Goal: Task Accomplishment & Management: Manage account settings

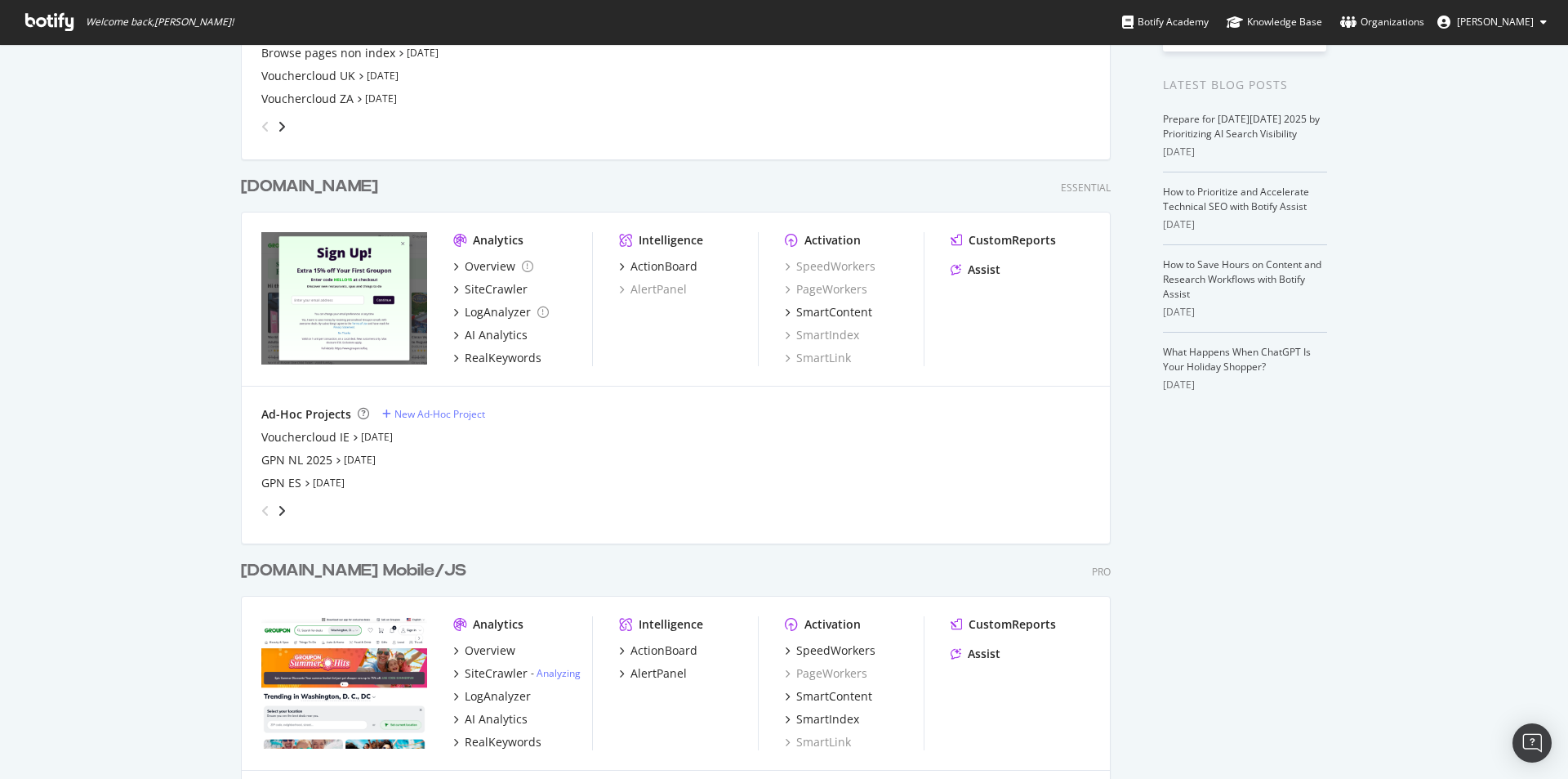
scroll to position [408, 0]
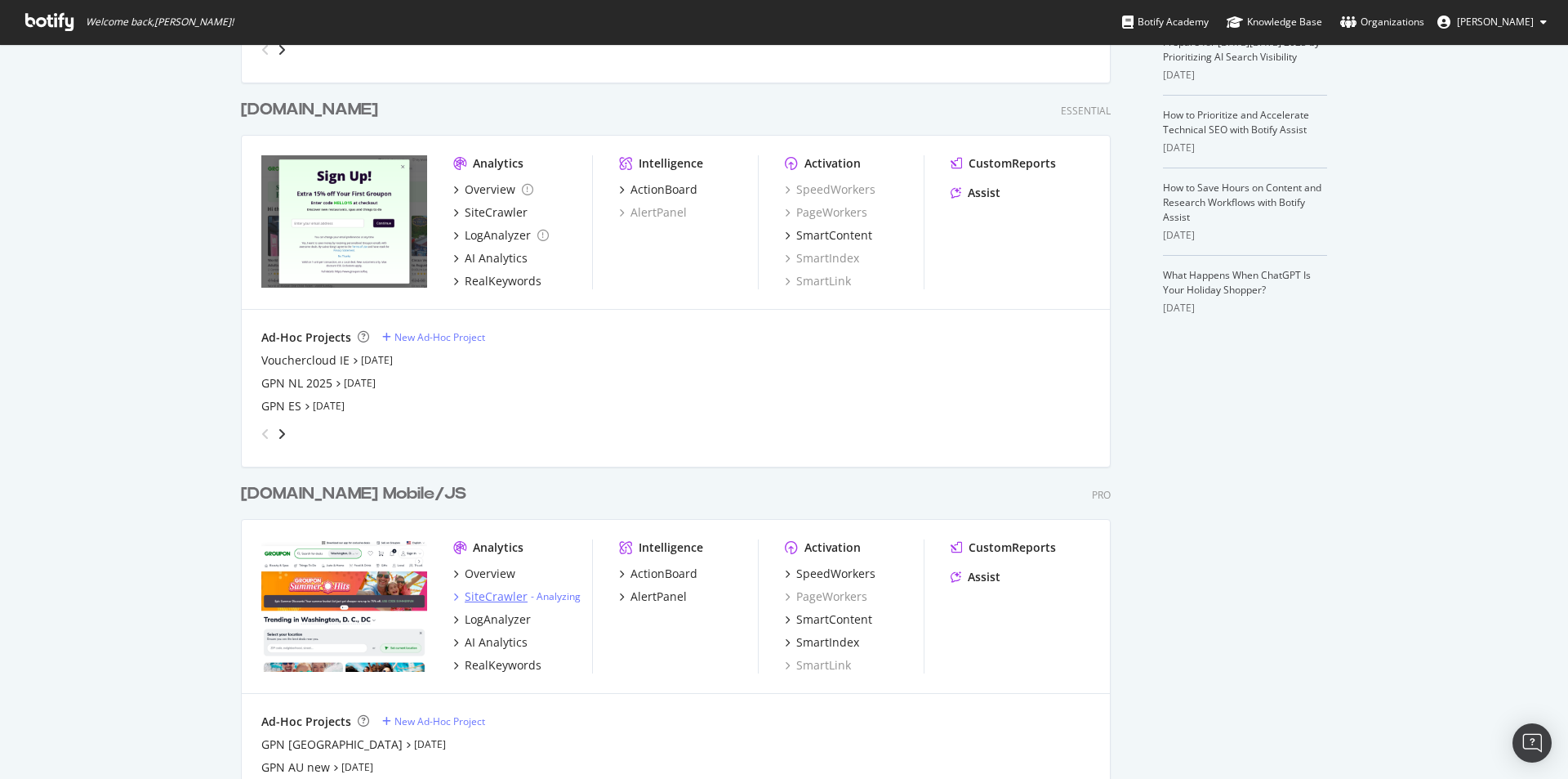
click at [469, 593] on div "SiteCrawler" at bounding box center [496, 597] width 63 height 17
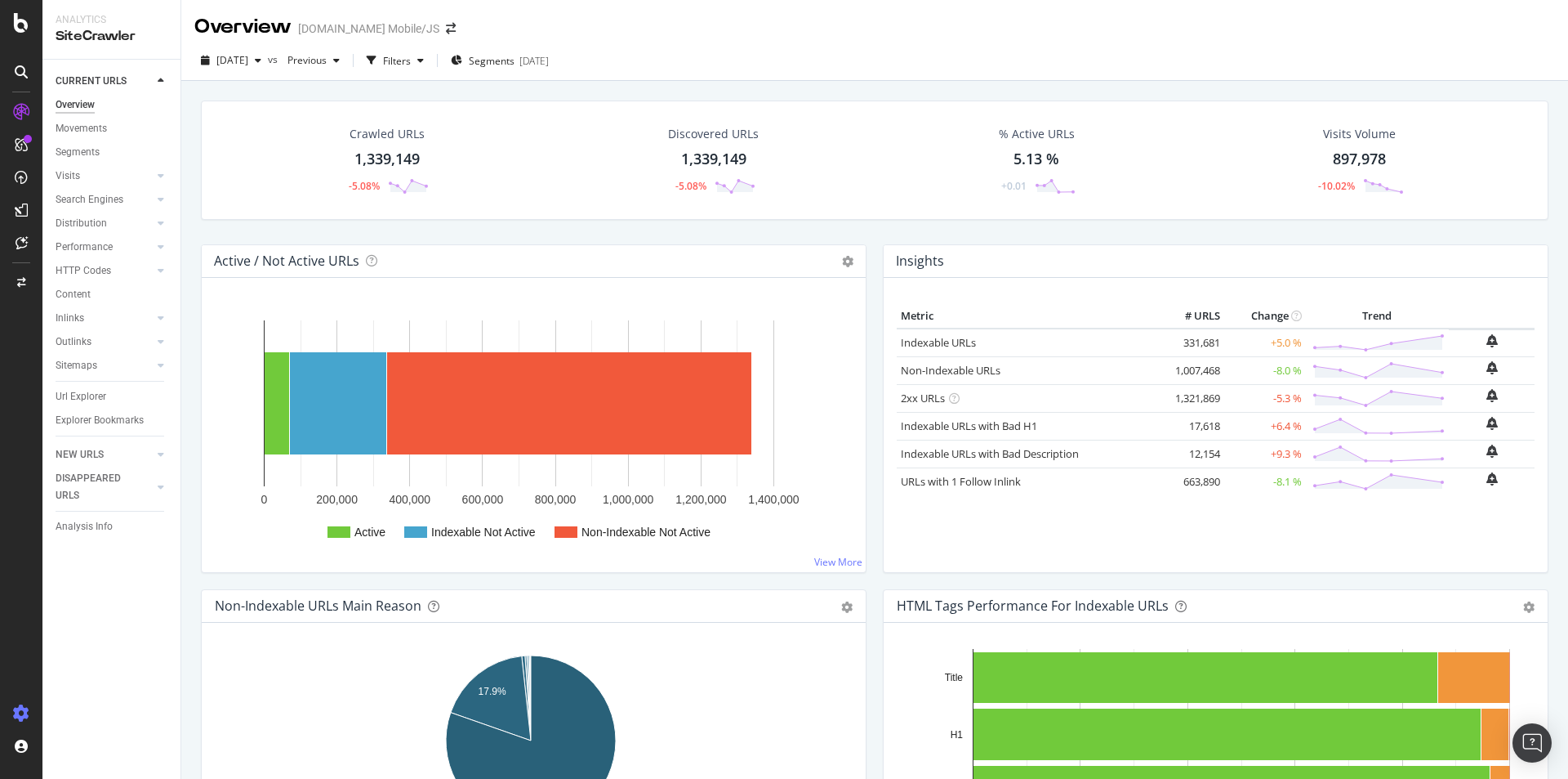
click at [26, 710] on icon at bounding box center [21, 714] width 16 height 17
click at [19, 709] on icon at bounding box center [21, 714] width 16 height 17
drag, startPoint x: 364, startPoint y: 30, endPoint x: 254, endPoint y: 38, distance: 110.3
drag, startPoint x: 254, startPoint y: 38, endPoint x: 733, endPoint y: 21, distance: 479.3
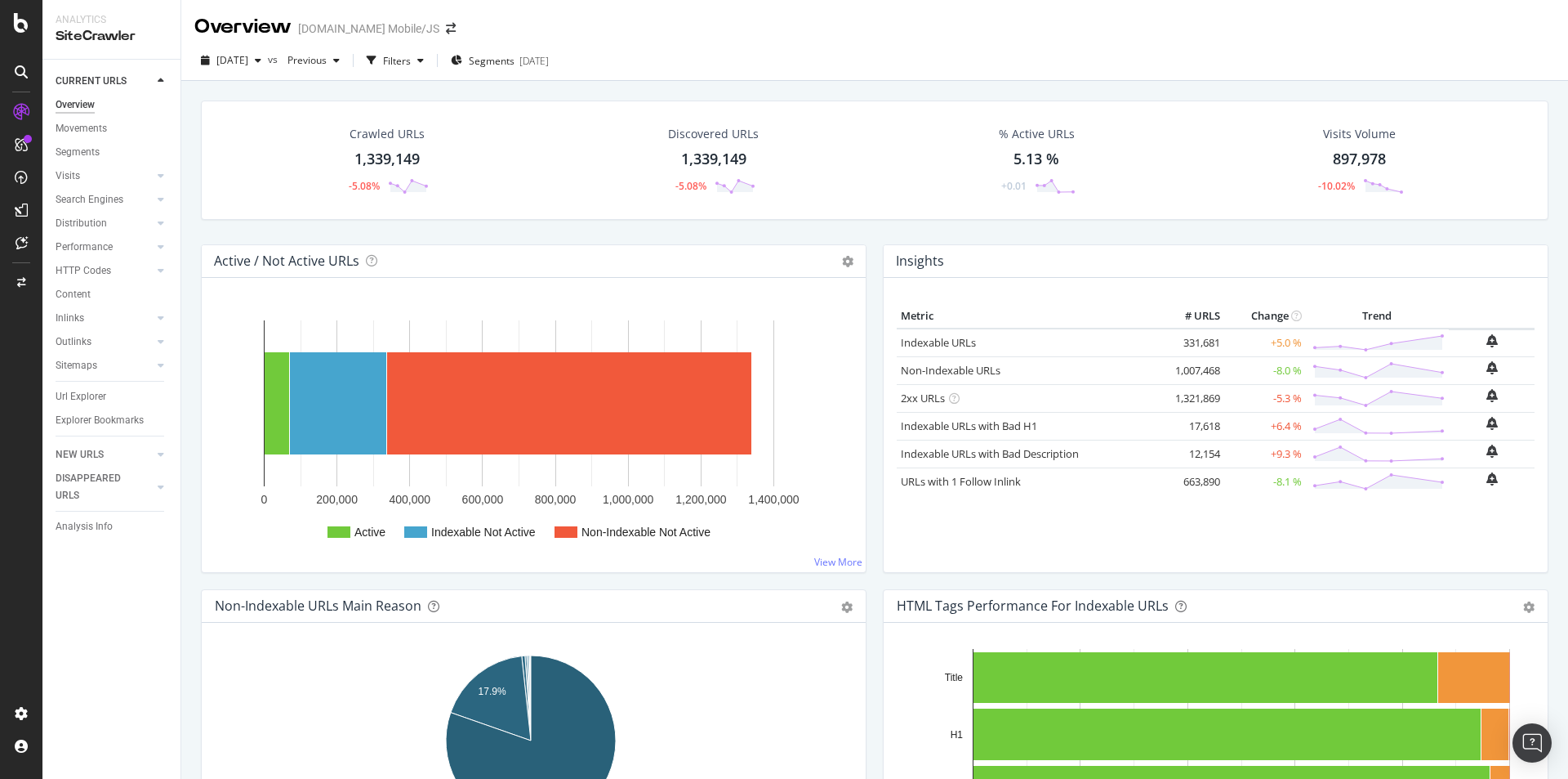
click at [733, 21] on div "Overview [DOMAIN_NAME] Mobile/JS" at bounding box center [874, 21] width 1387 height 41
click at [94, 276] on div "DataExports" at bounding box center [92, 279] width 64 height 17
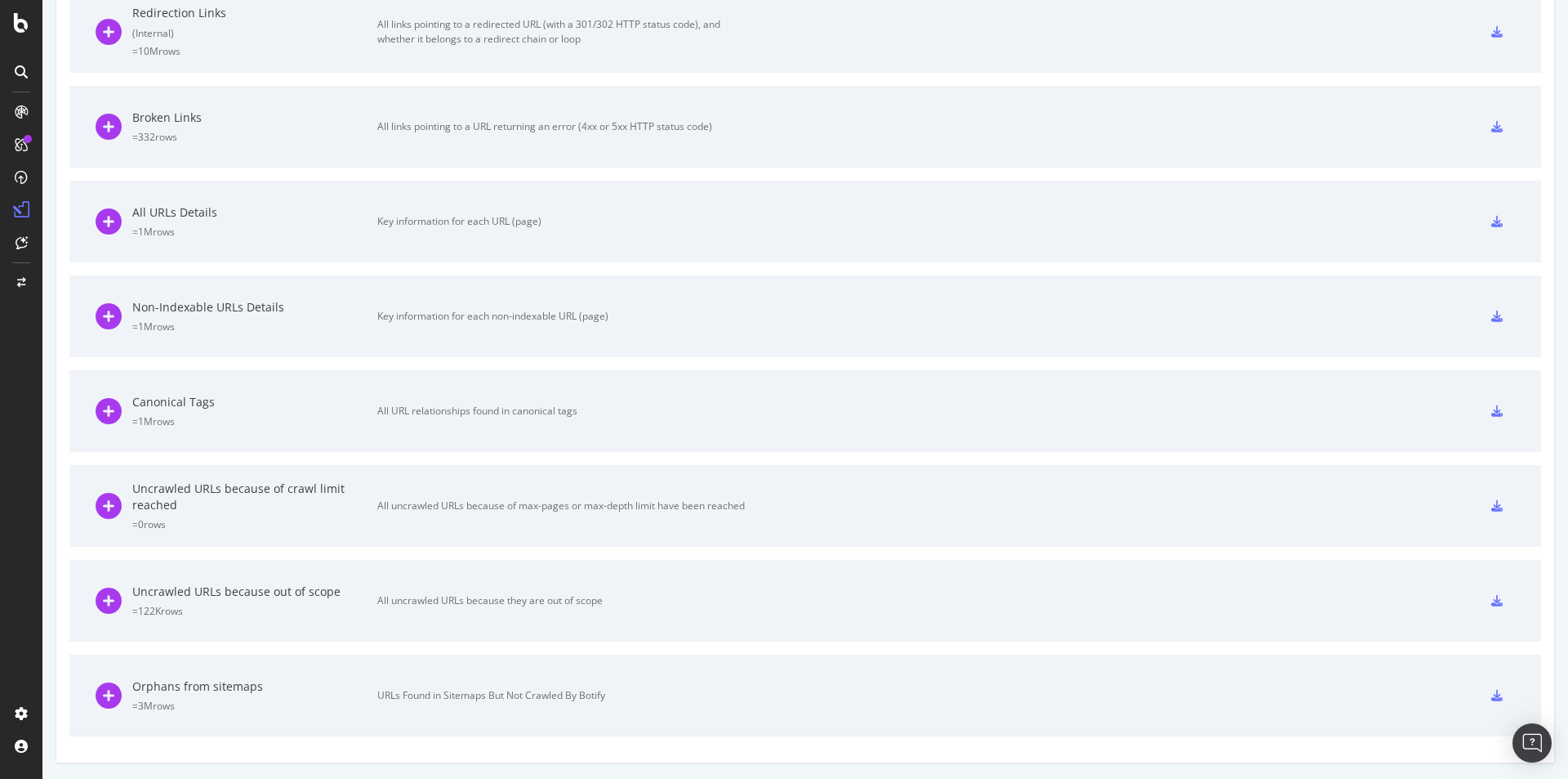
scroll to position [4, 0]
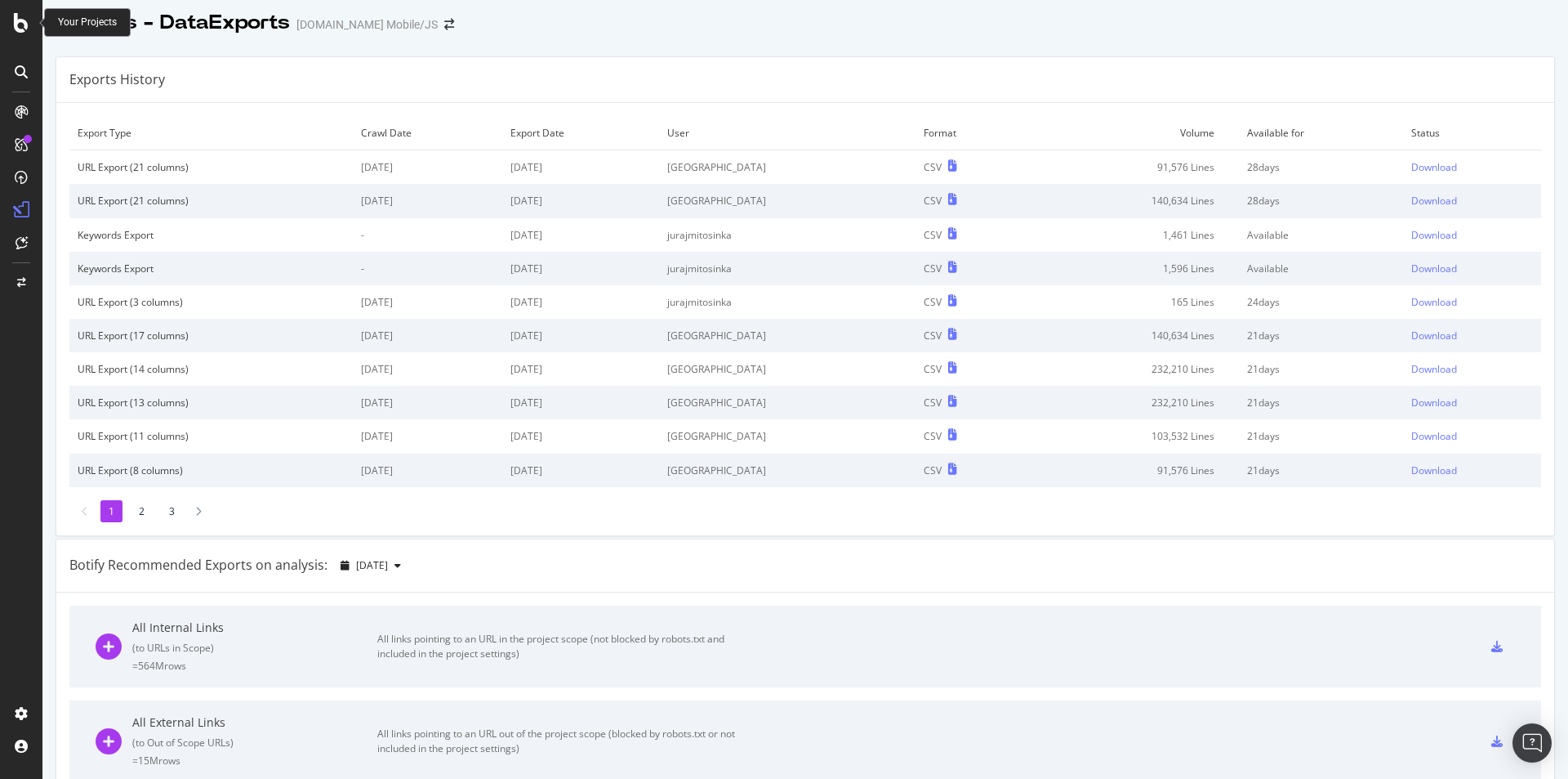
click at [19, 24] on icon at bounding box center [21, 23] width 15 height 20
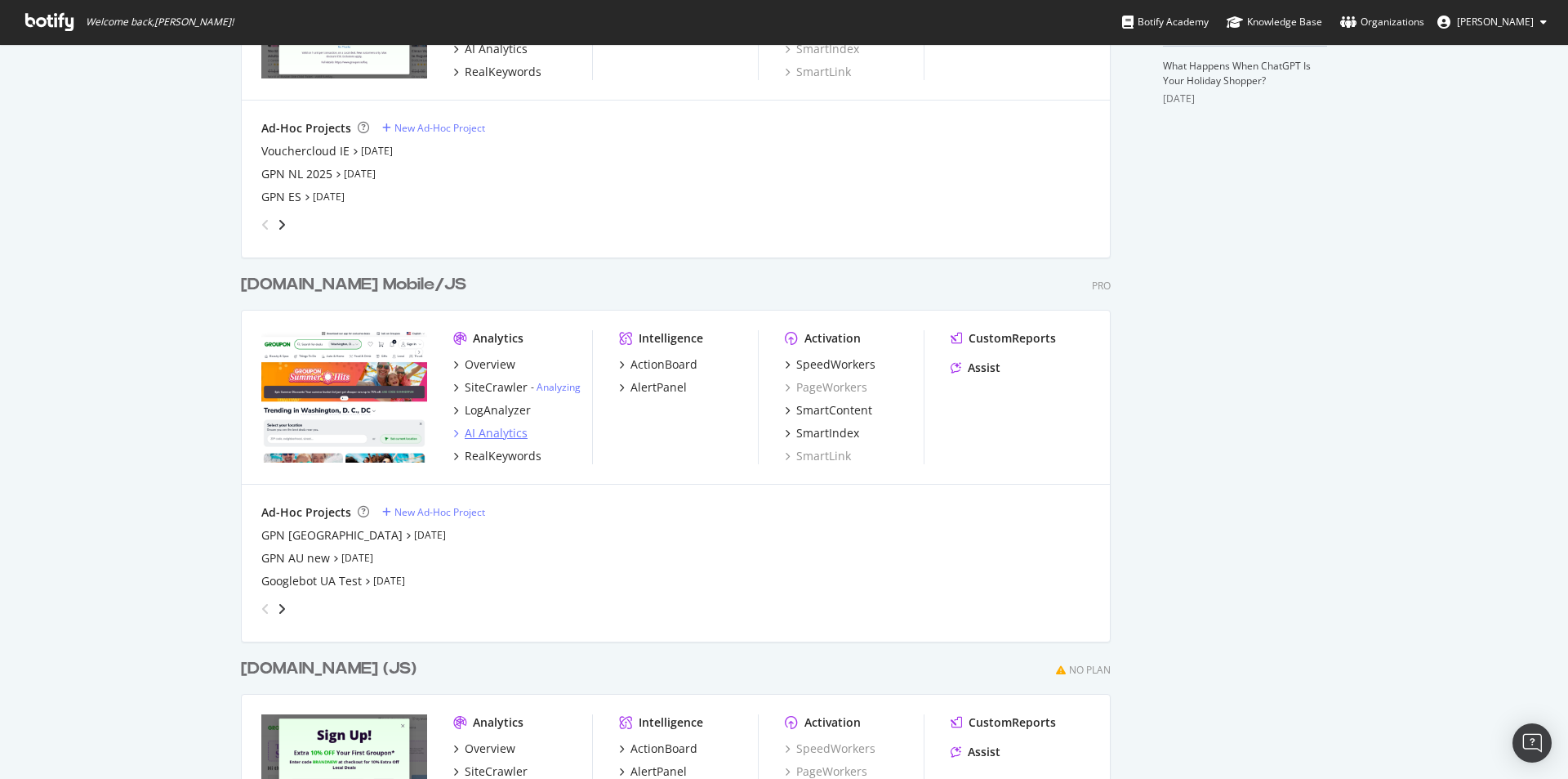
scroll to position [572, 0]
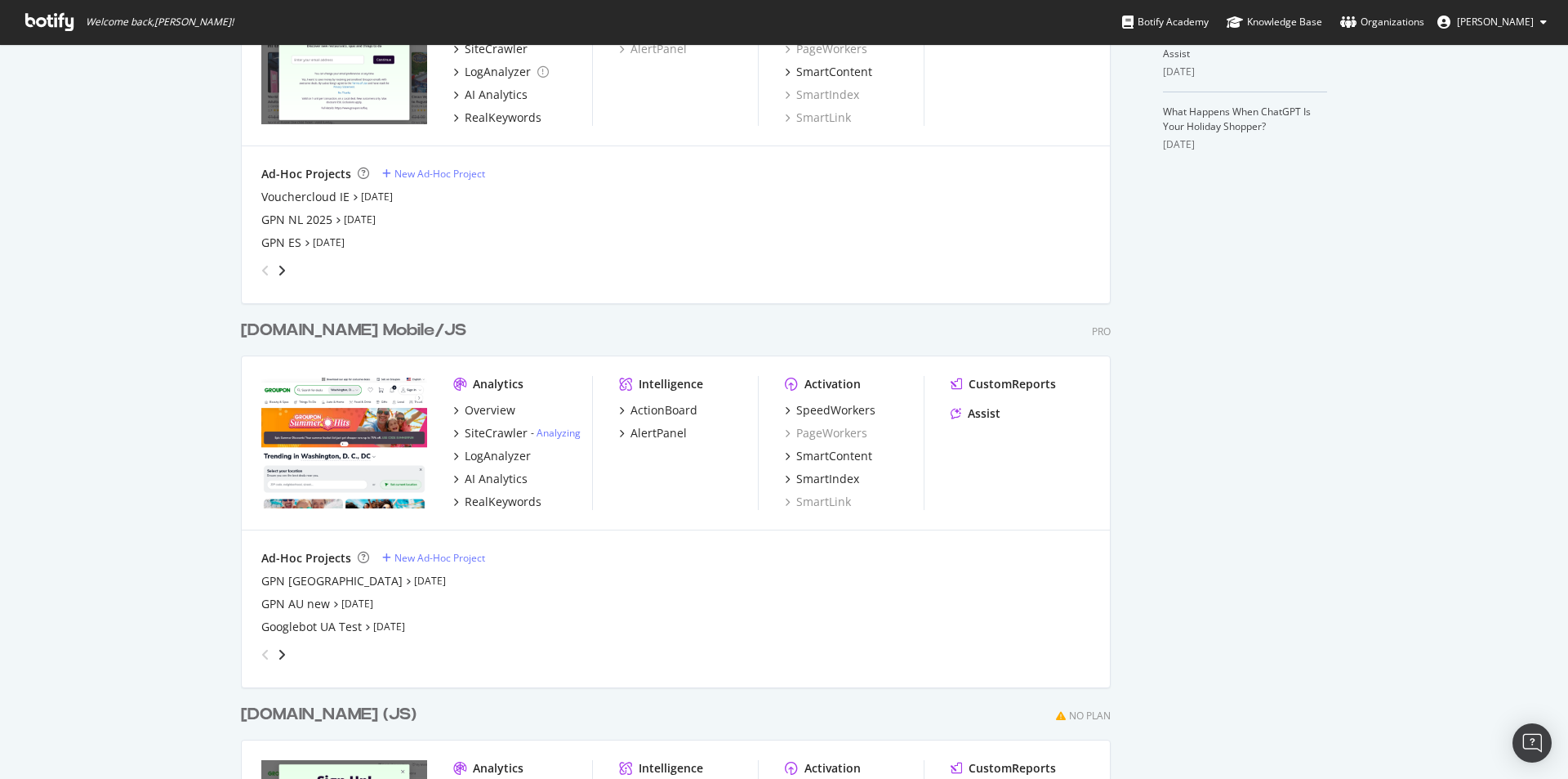
click at [446, 410] on div "Analytics Overview SiteCrawler - Analyzing LogAnalyzer AI Analytics RealKeyword…" at bounding box center [676, 443] width 869 height 174
click at [454, 410] on icon "grid" at bounding box center [456, 410] width 5 height 8
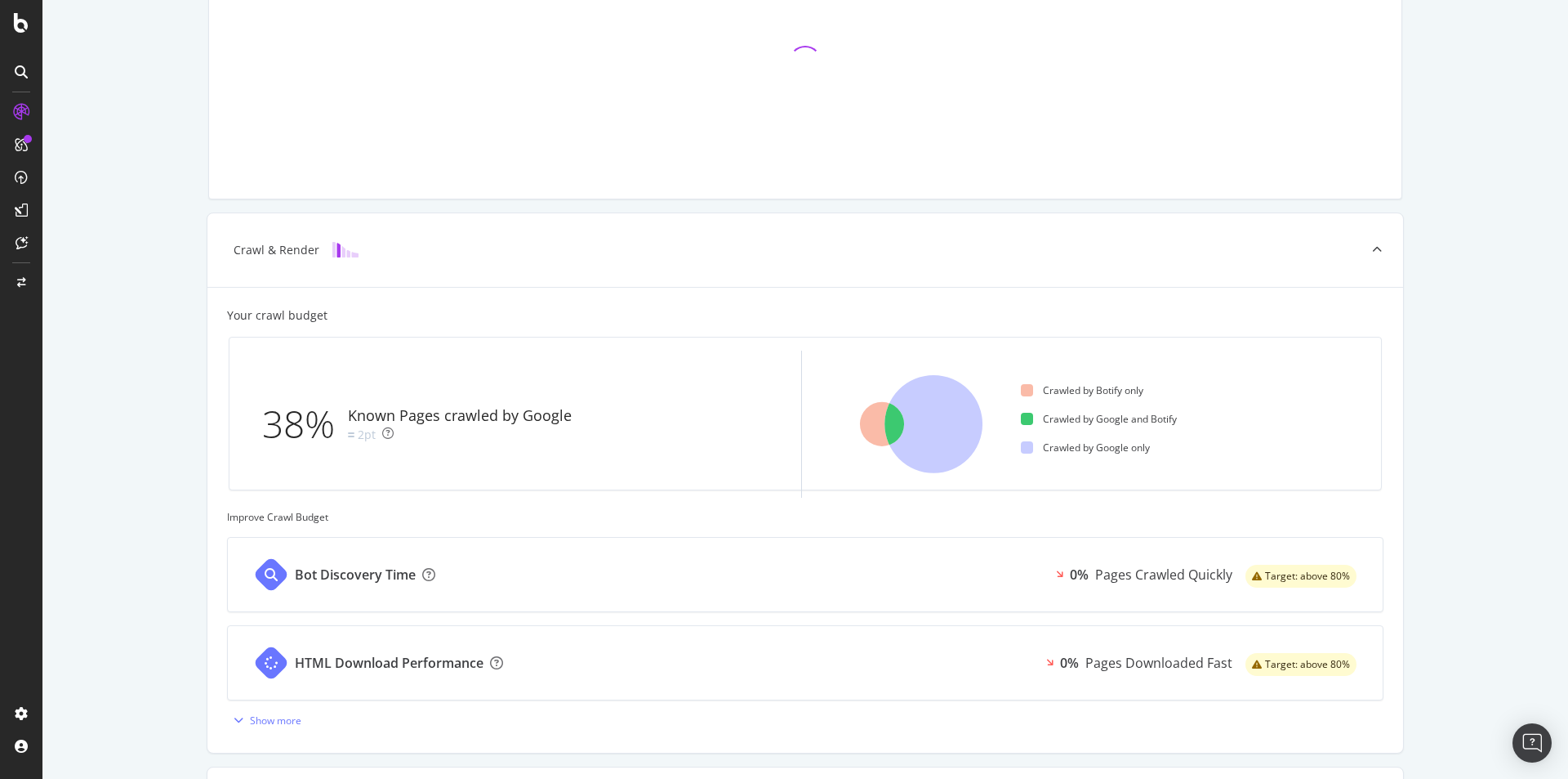
scroll to position [490, 0]
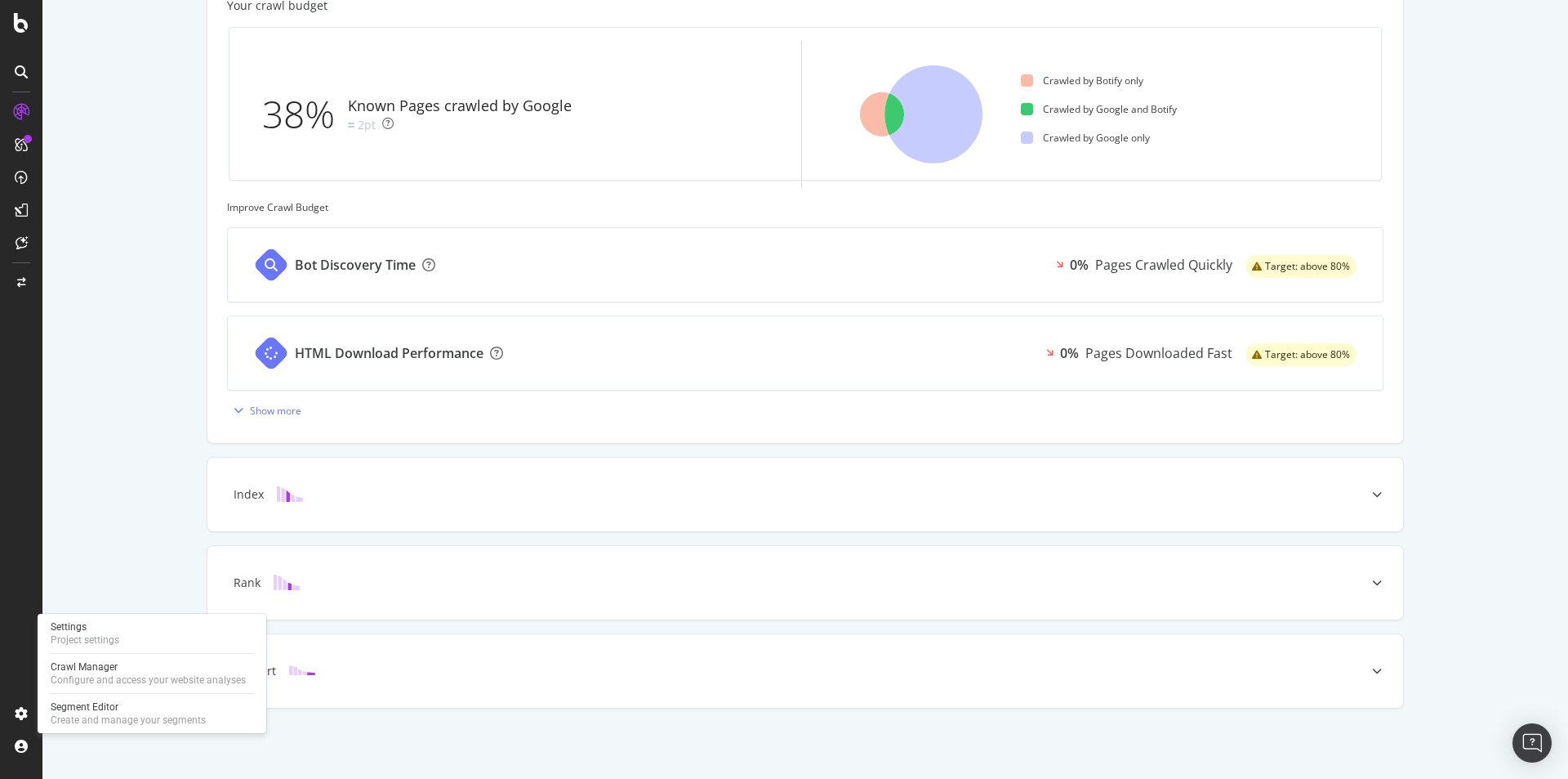
click at [66, 650] on div "Settings Project settings Crawl Manager Configure and access your website analy…" at bounding box center [152, 673] width 228 height 120
click at [69, 638] on div "Project settings" at bounding box center [84, 640] width 68 height 13
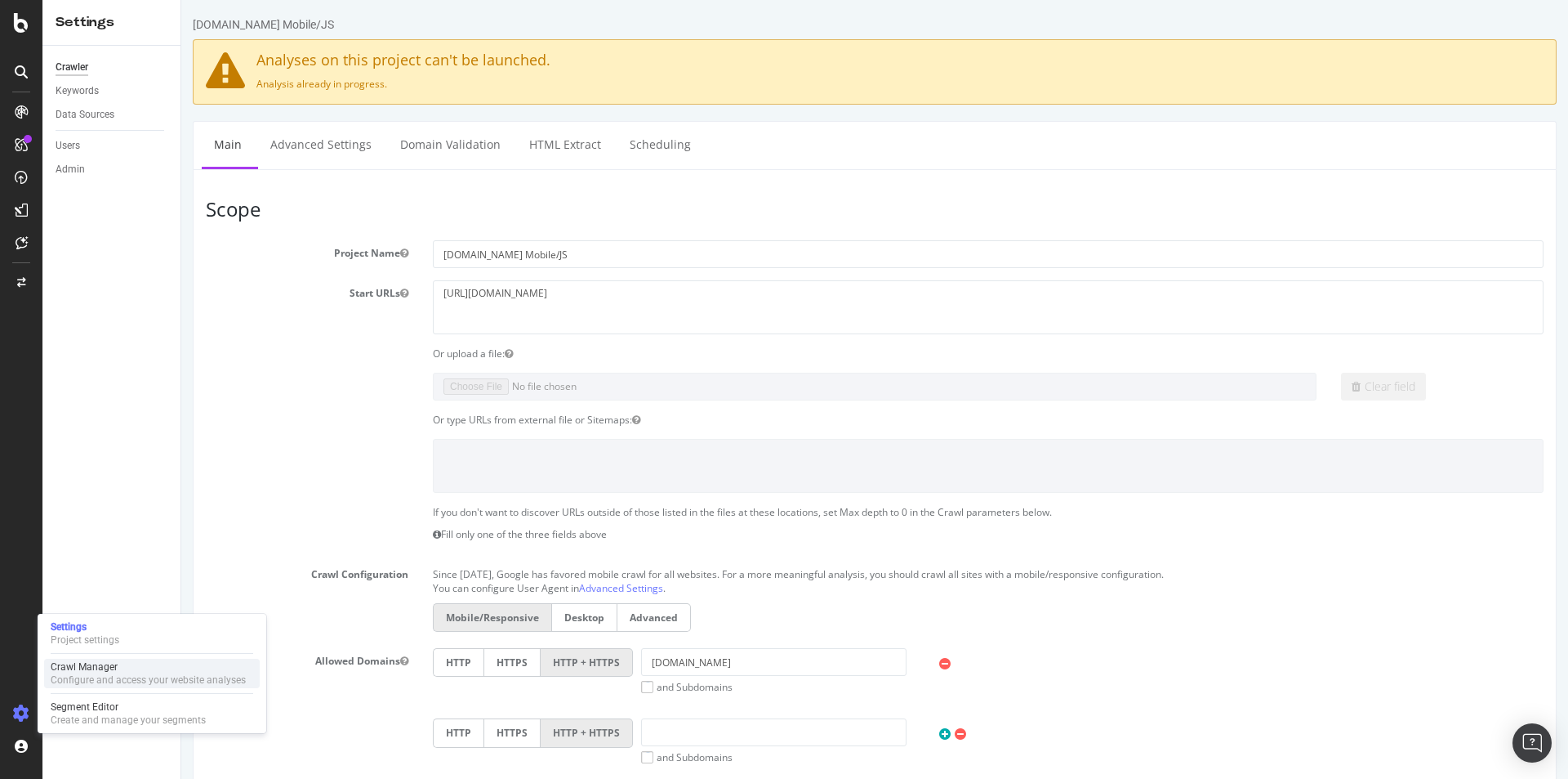
click at [93, 666] on div "Crawl Manager" at bounding box center [148, 667] width 195 height 13
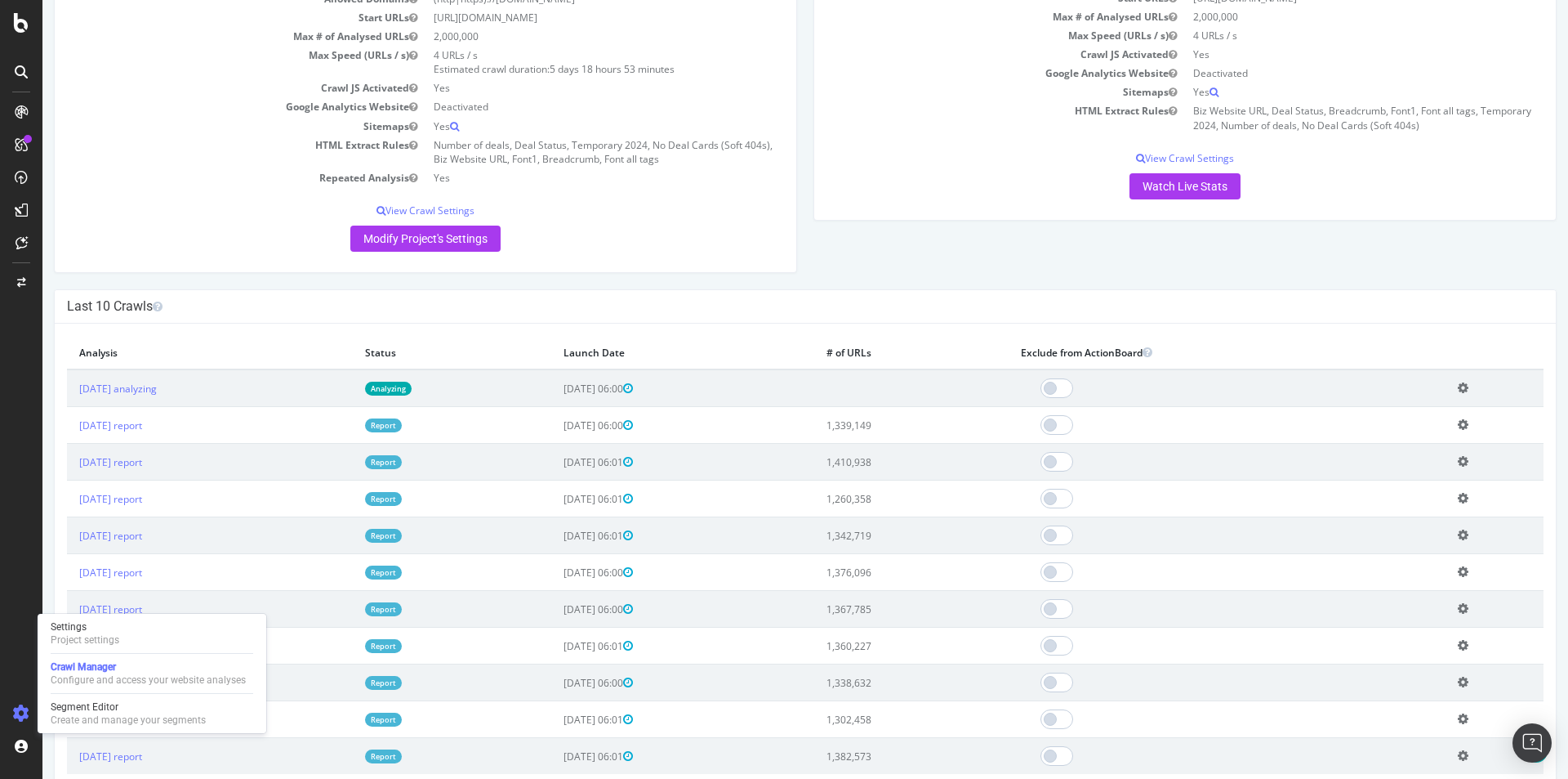
scroll to position [245, 0]
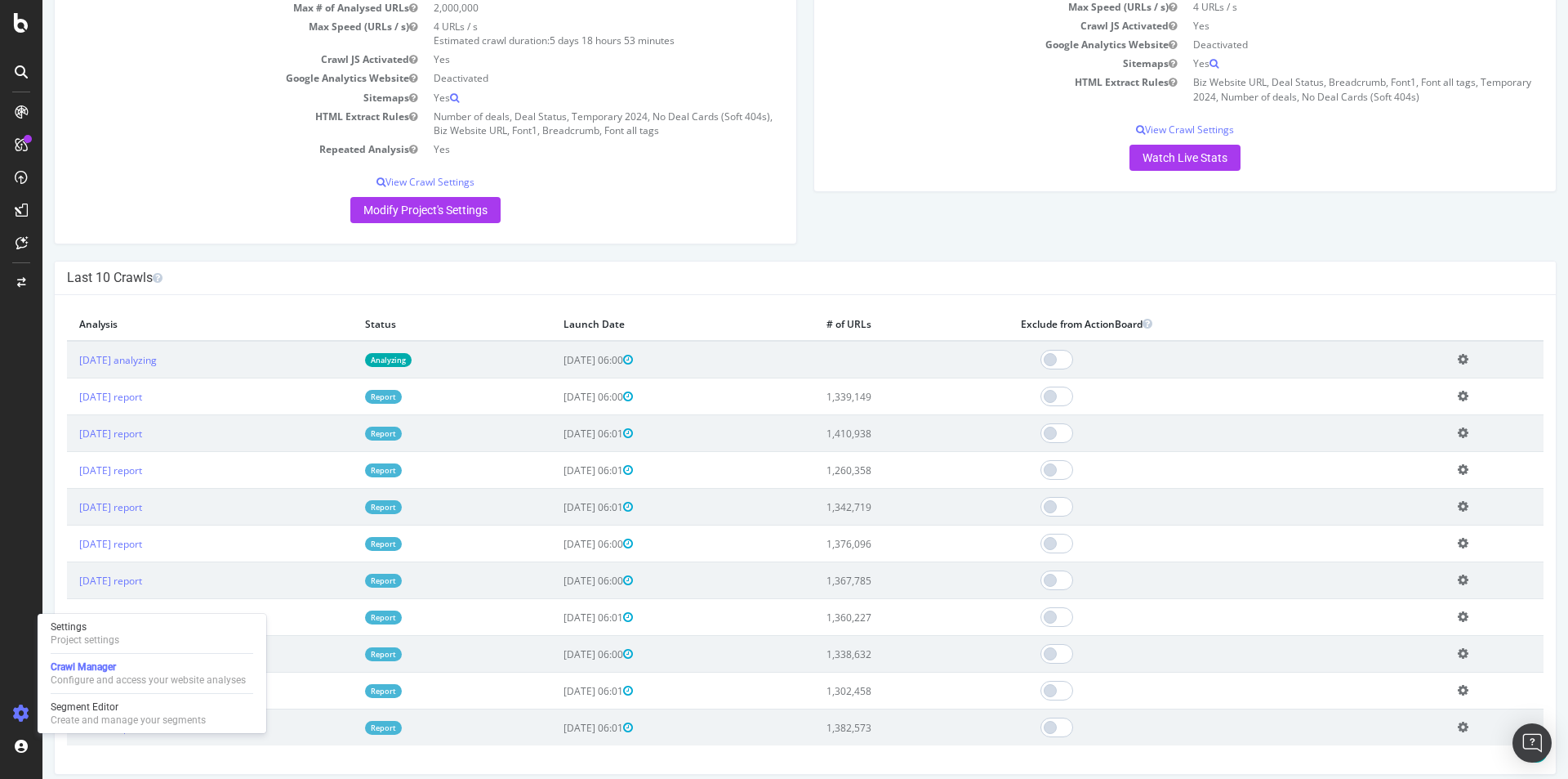
click at [1458, 395] on icon at bounding box center [1463, 395] width 11 height 12
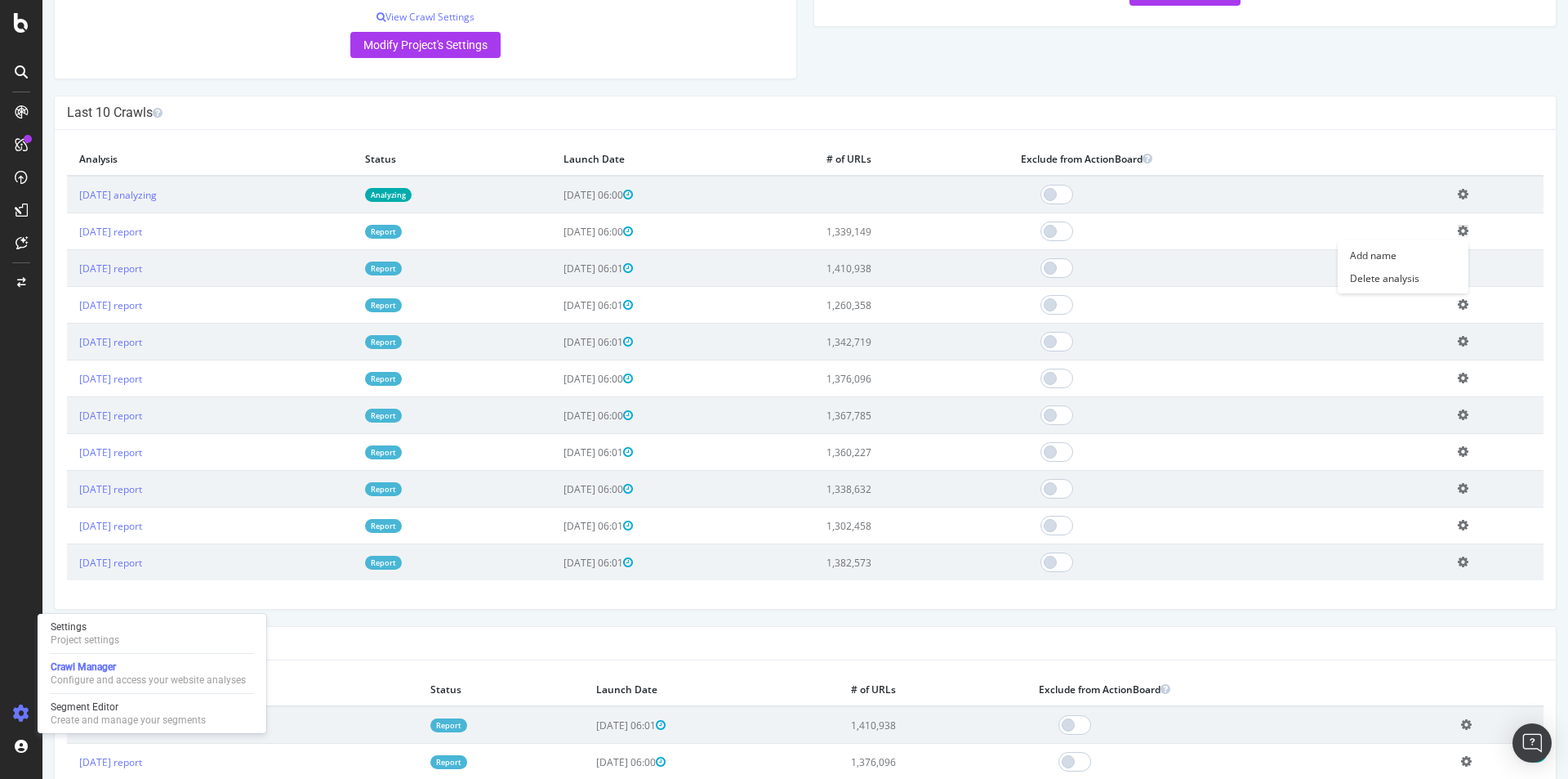
scroll to position [408, 0]
drag, startPoint x: 143, startPoint y: 234, endPoint x: 282, endPoint y: 99, distance: 193.8
click at [282, 99] on div "Last 10 Crawls" at bounding box center [805, 115] width 1501 height 34
